Goal: Navigation & Orientation: Understand site structure

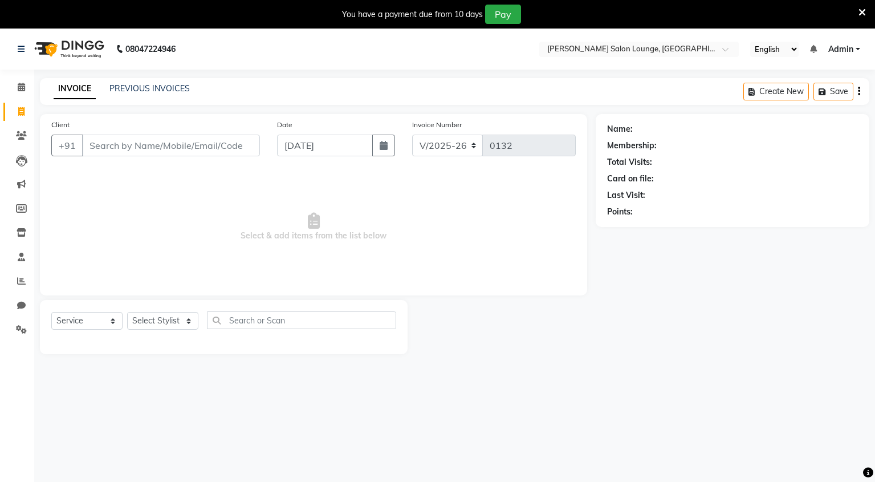
select select "8909"
select select "service"
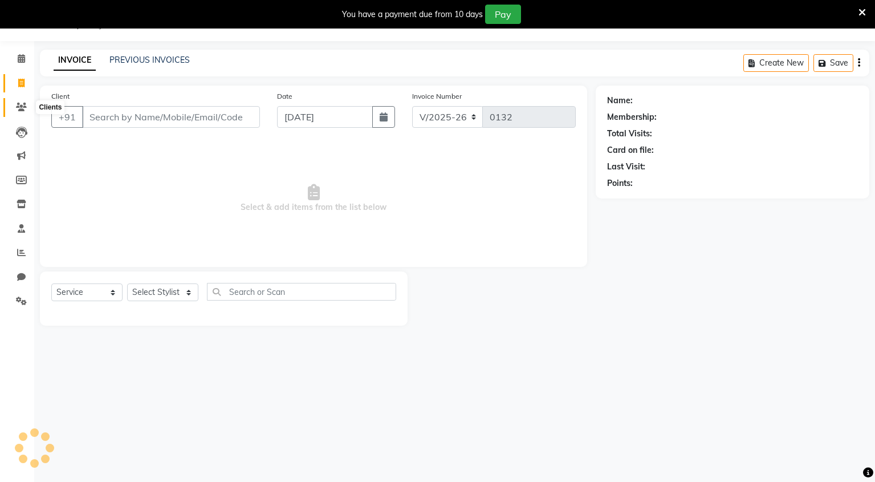
click at [22, 109] on icon at bounding box center [21, 107] width 11 height 9
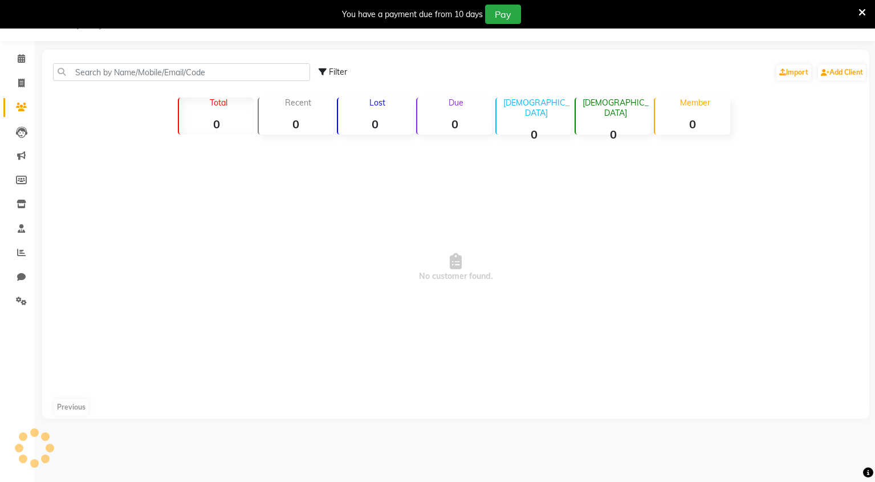
click at [22, 109] on icon at bounding box center [21, 107] width 11 height 9
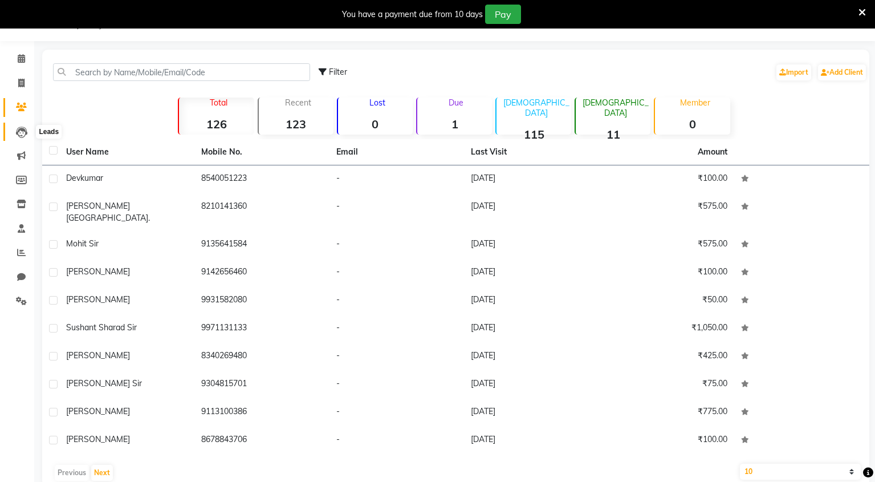
click at [19, 131] on icon at bounding box center [21, 132] width 11 height 11
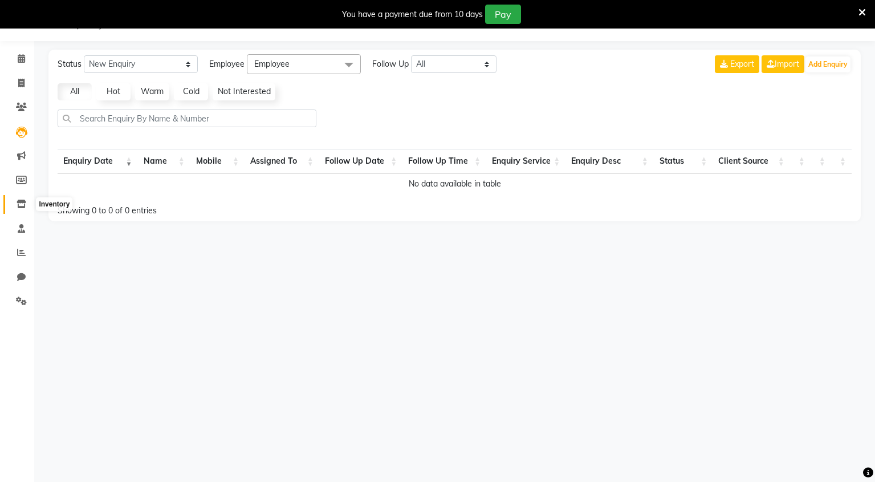
click at [19, 206] on icon at bounding box center [22, 204] width 10 height 9
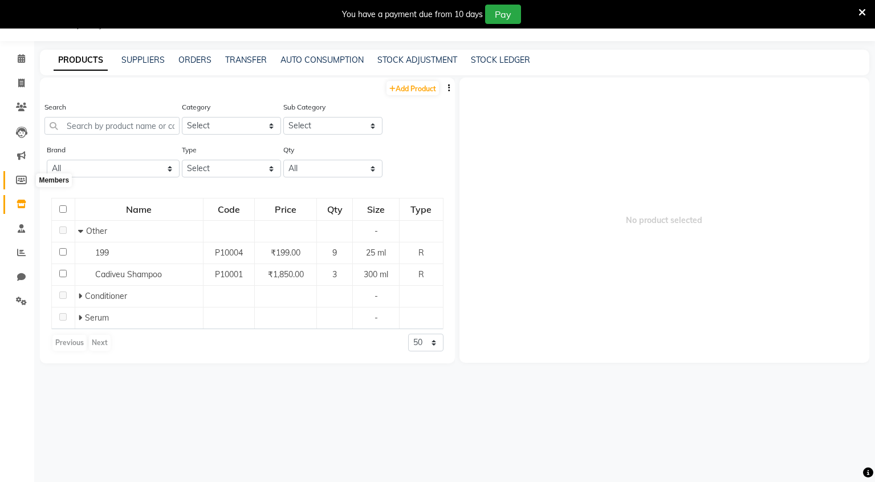
click at [25, 179] on icon at bounding box center [21, 180] width 11 height 9
select select
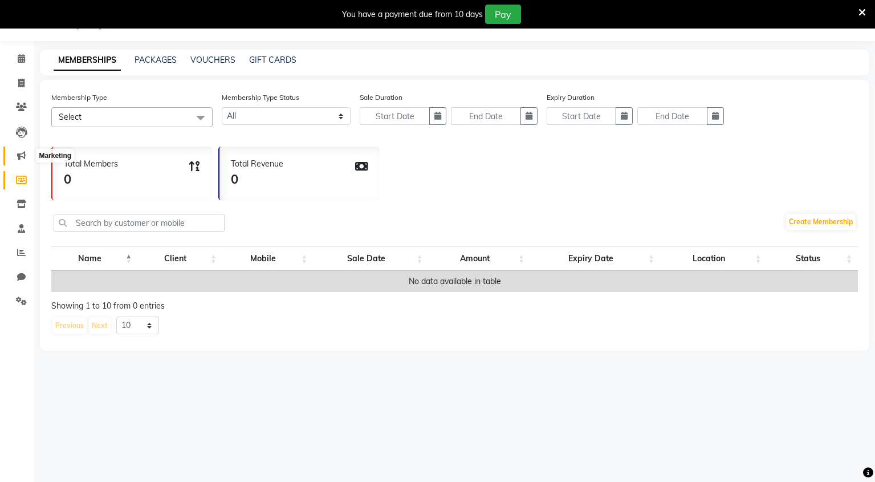
click at [22, 159] on icon at bounding box center [21, 155] width 9 height 9
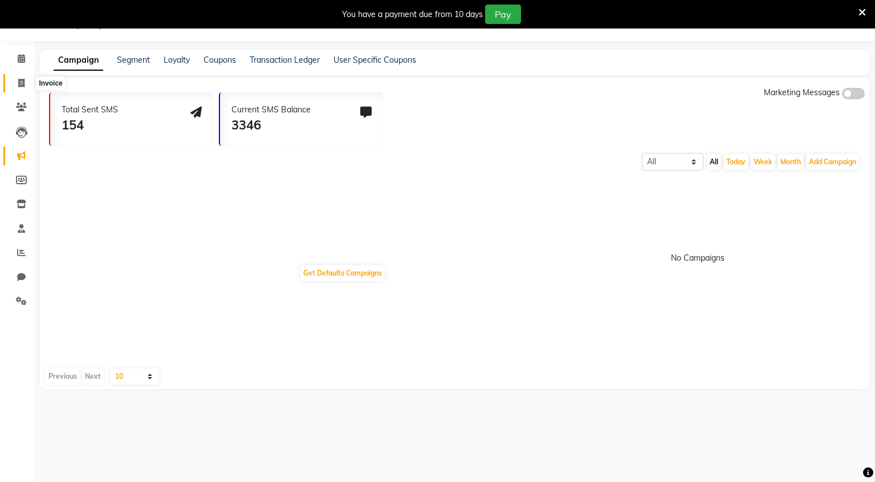
click at [20, 79] on icon at bounding box center [21, 83] width 6 height 9
select select "service"
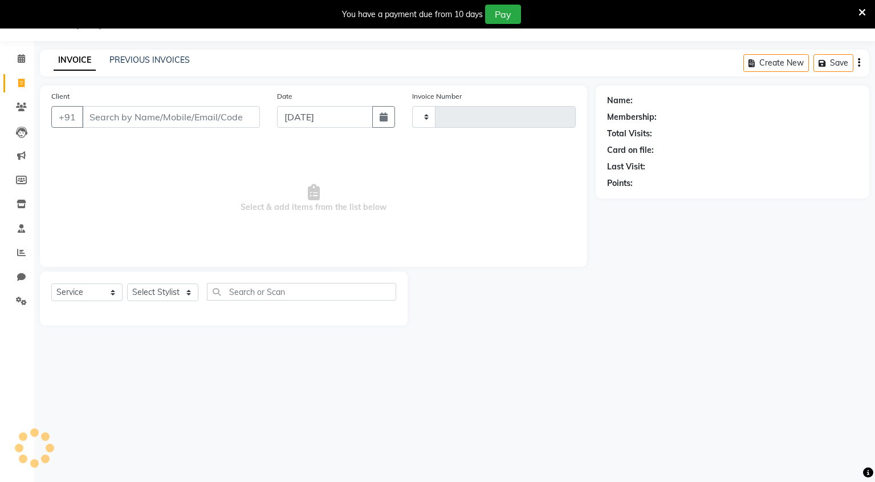
type input "0132"
select select "8909"
click at [19, 56] on icon at bounding box center [21, 58] width 7 height 9
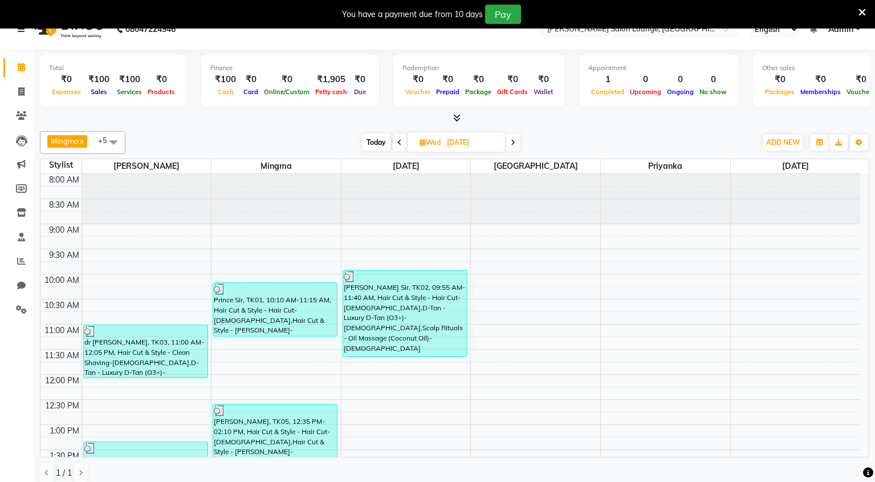
scroll to position [29, 0]
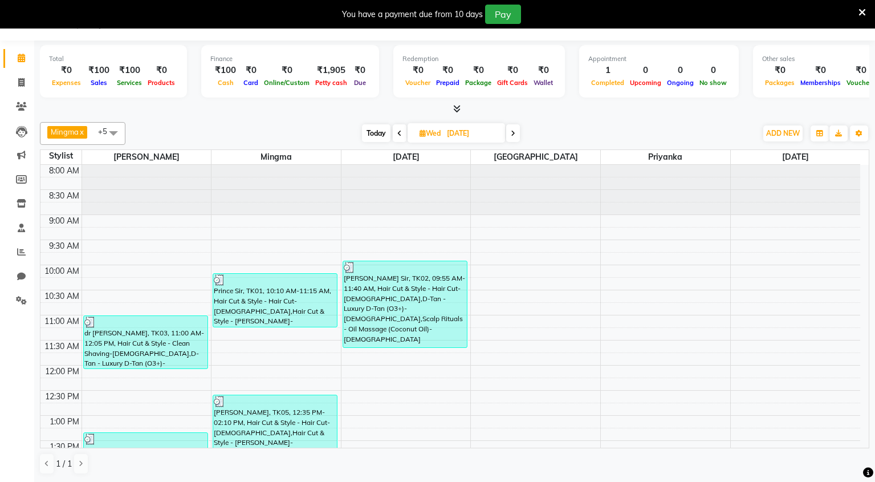
click at [512, 136] on icon at bounding box center [513, 133] width 5 height 7
type input "[DATE]"
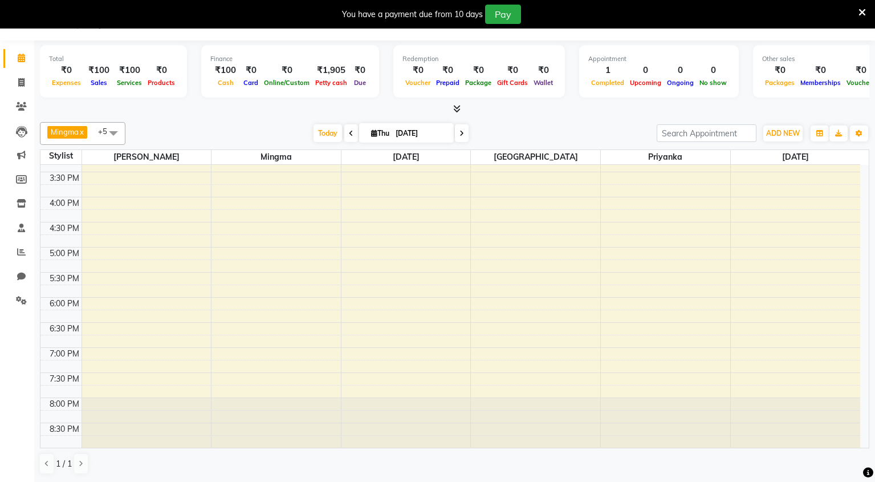
scroll to position [0, 0]
